Goal: Transaction & Acquisition: Purchase product/service

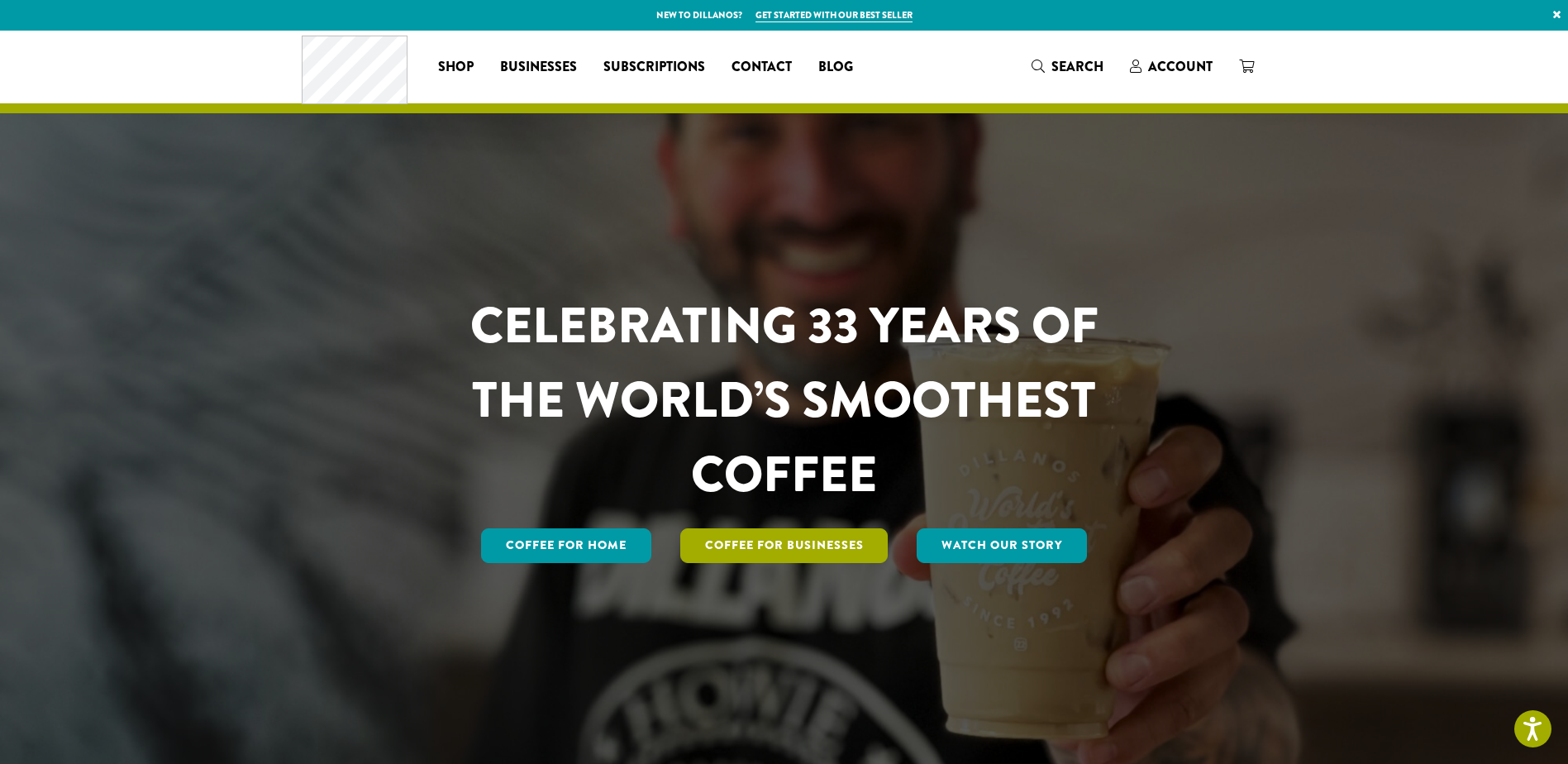
click at [767, 539] on link "Coffee For Businesses" at bounding box center [784, 545] width 208 height 35
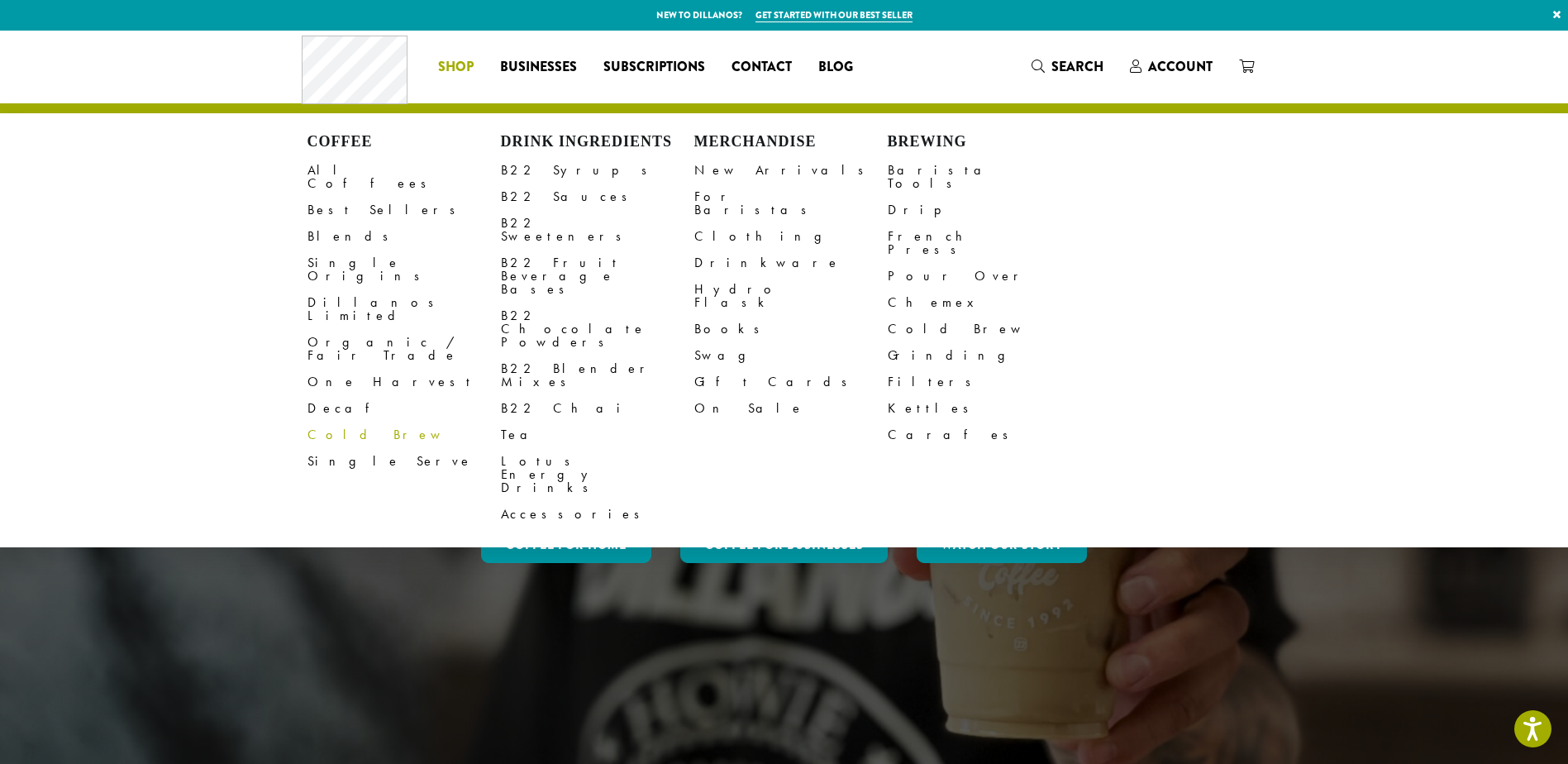
click at [352, 421] on link "Cold Brew" at bounding box center [404, 435] width 194 height 27
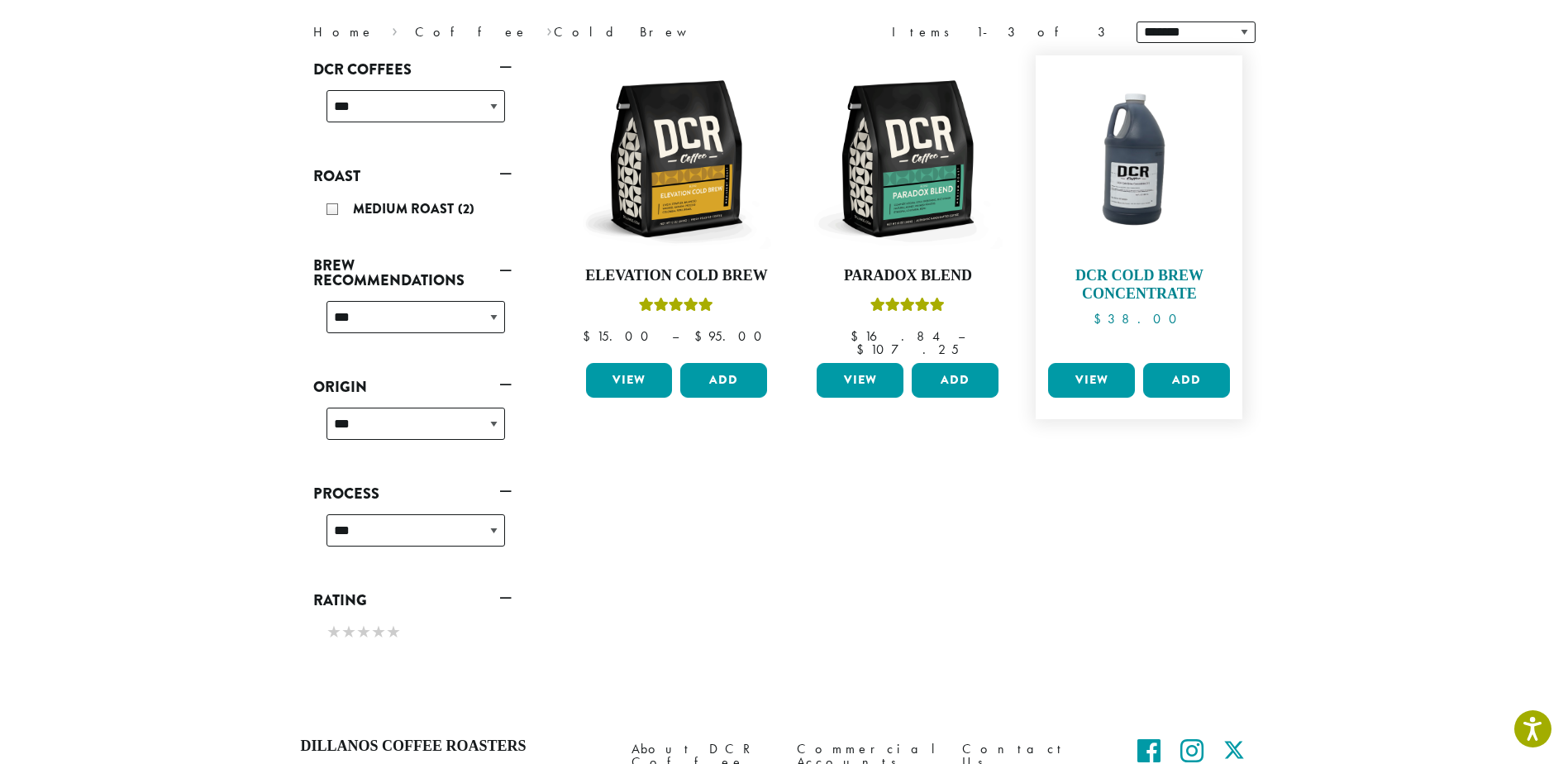
scroll to position [218, 0]
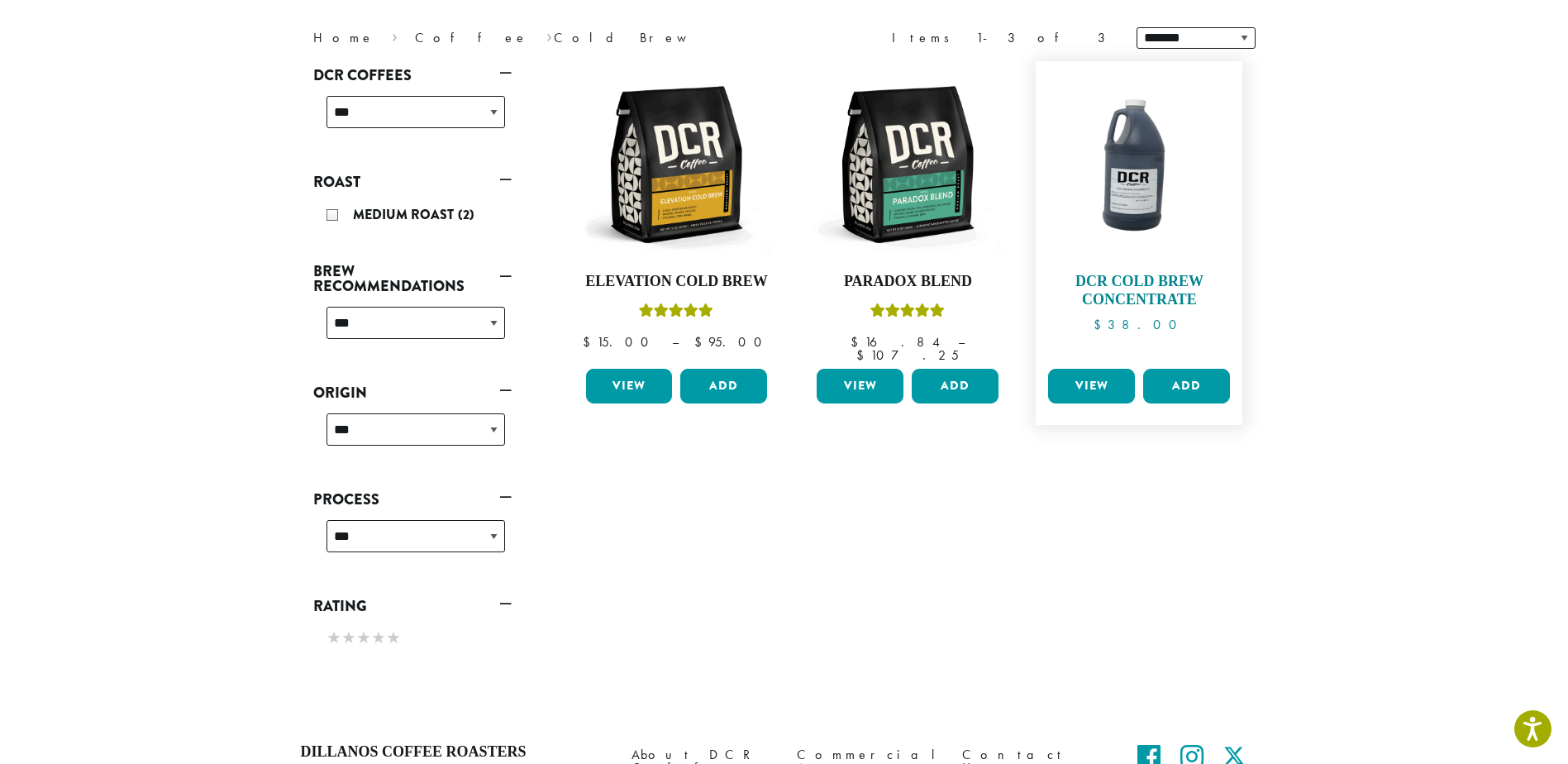
click at [1118, 176] on img at bounding box center [1139, 164] width 190 height 190
click at [1135, 172] on img at bounding box center [1139, 164] width 190 height 190
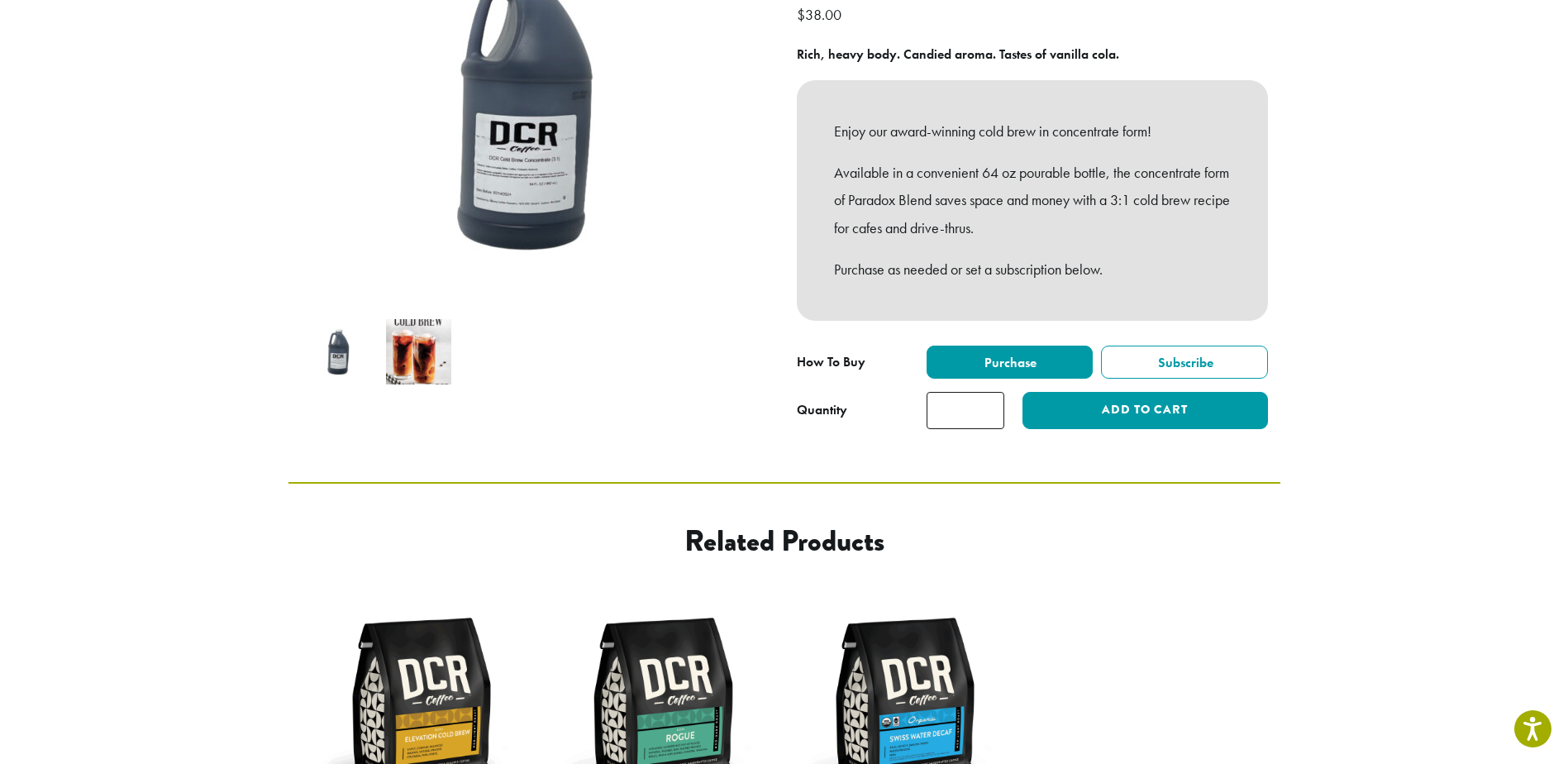
scroll to position [331, 0]
